Goal: Learn about a topic

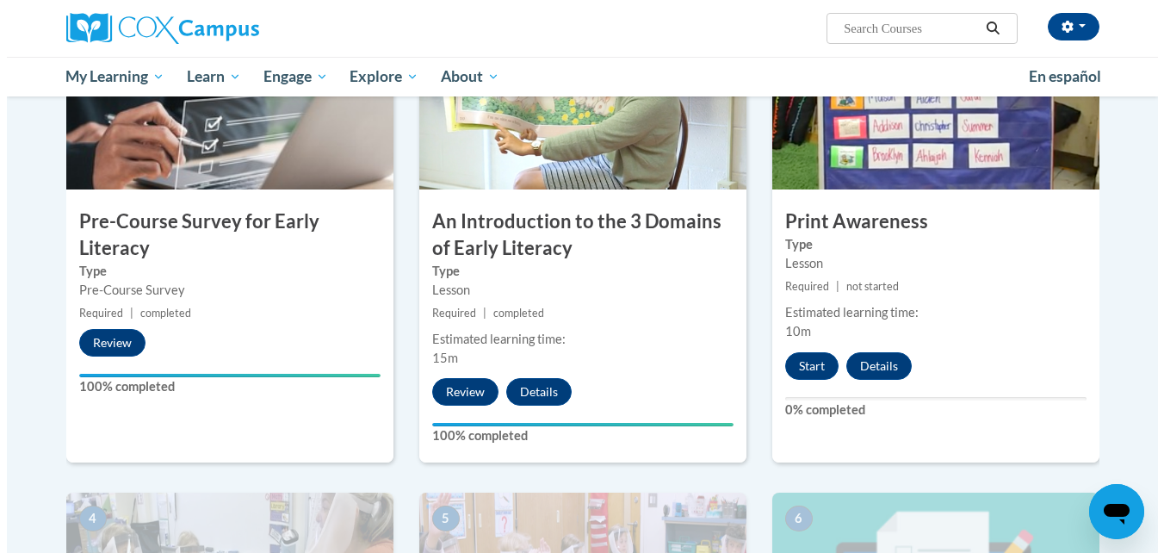
scroll to position [431, 0]
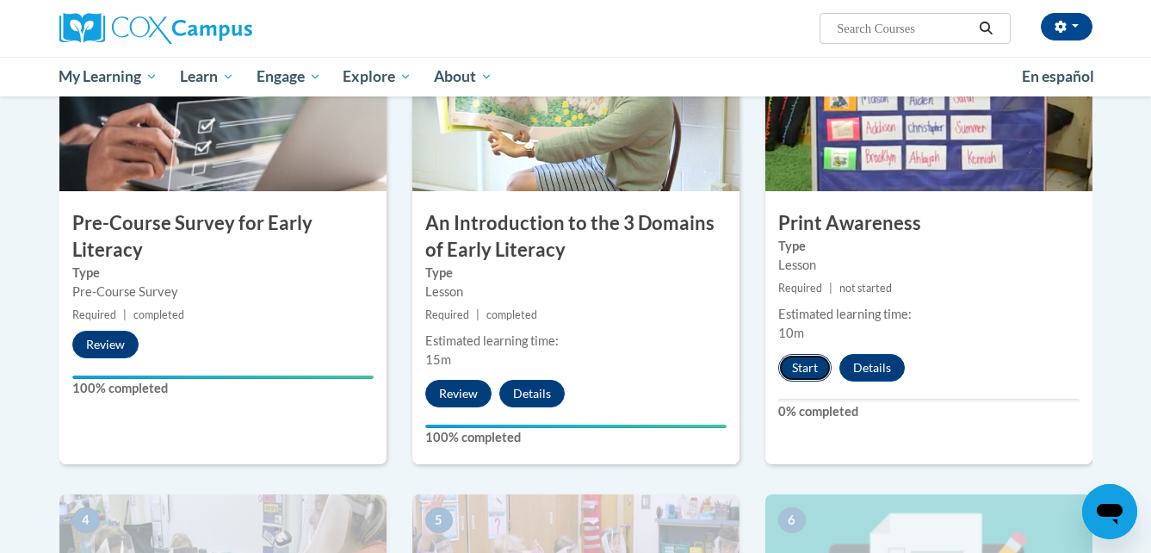
click at [815, 369] on button "Start" at bounding box center [804, 368] width 53 height 28
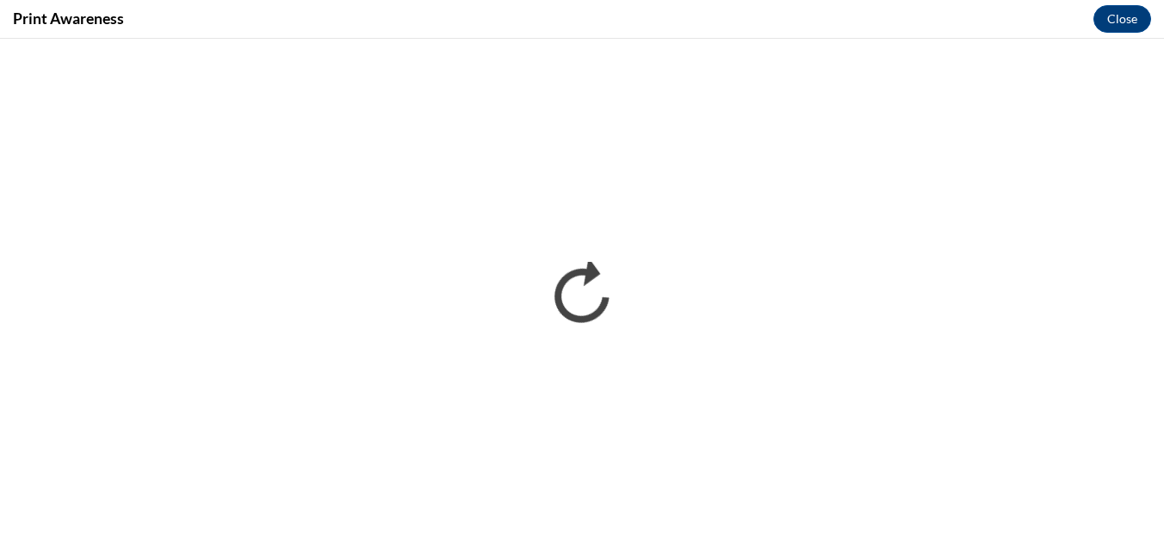
scroll to position [0, 0]
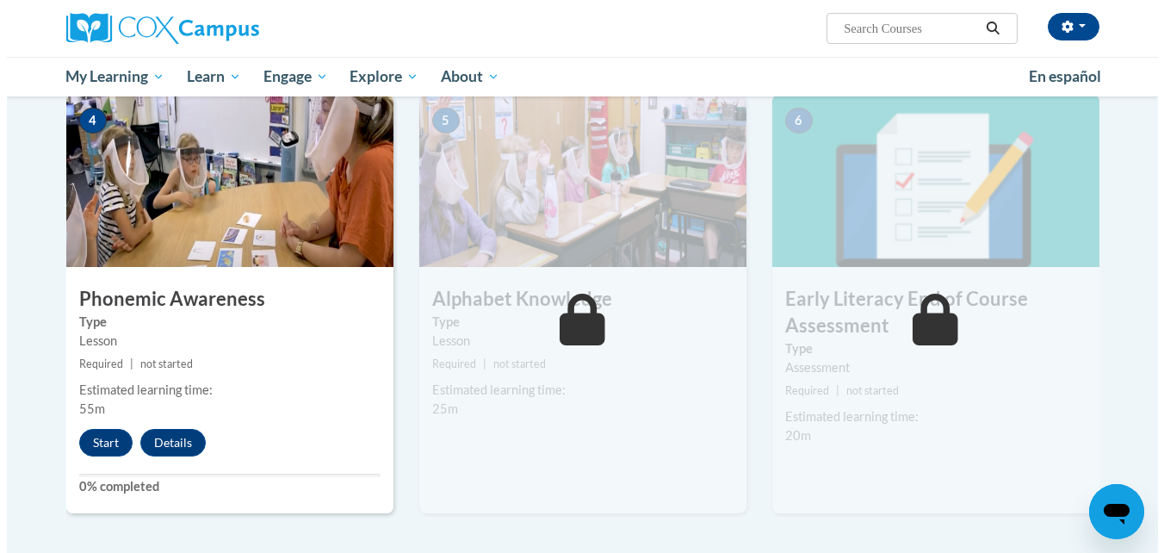
scroll to position [861, 0]
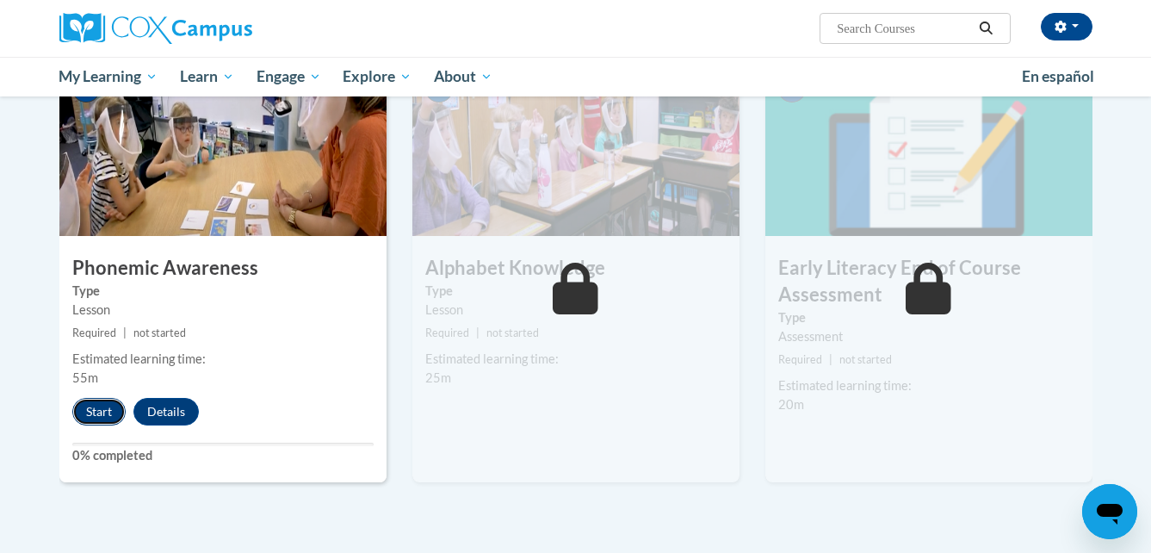
click at [106, 411] on button "Start" at bounding box center [98, 412] width 53 height 28
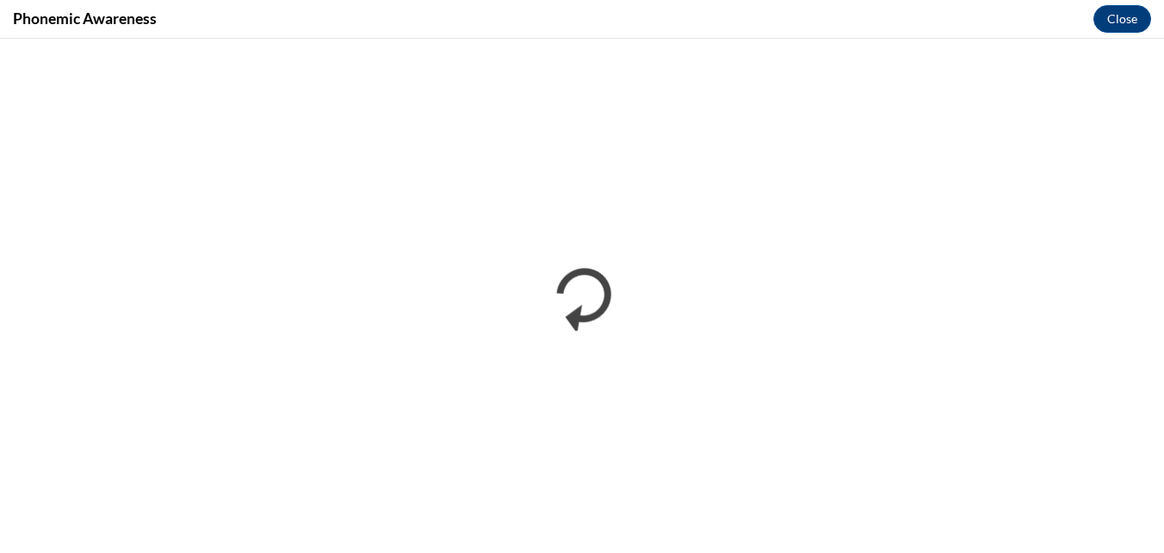
scroll to position [0, 0]
